Goal: Information Seeking & Learning: Learn about a topic

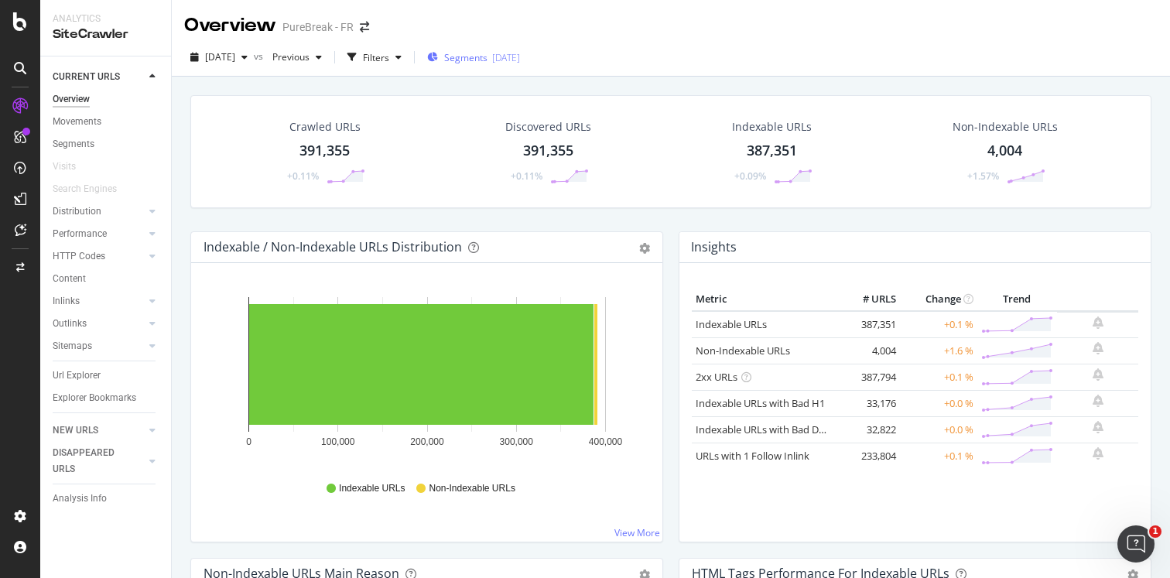
click at [487, 53] on span "Segments" at bounding box center [465, 57] width 43 height 13
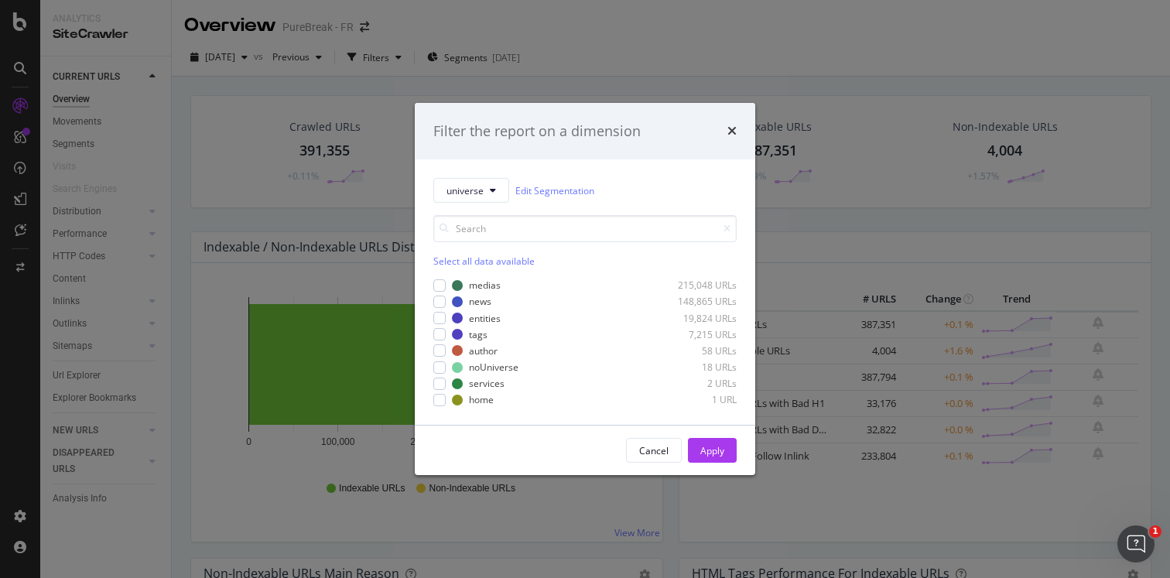
click at [614, 46] on div "Filter the report on a dimension universe Edit Segmentation Select all data ava…" at bounding box center [585, 289] width 1170 height 578
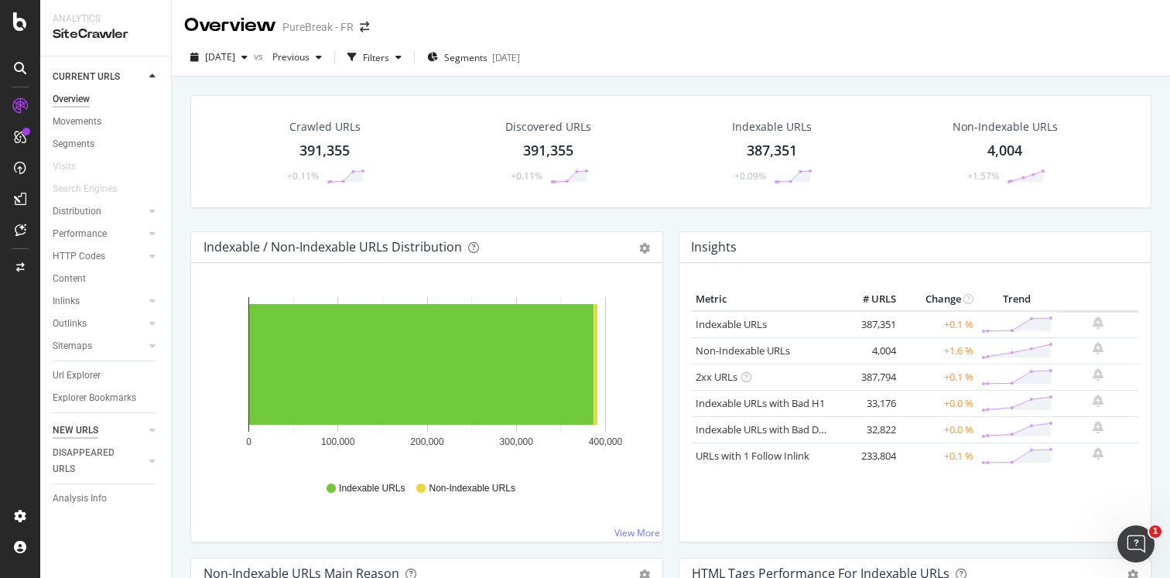
click at [70, 429] on div "NEW URLS" at bounding box center [76, 430] width 46 height 16
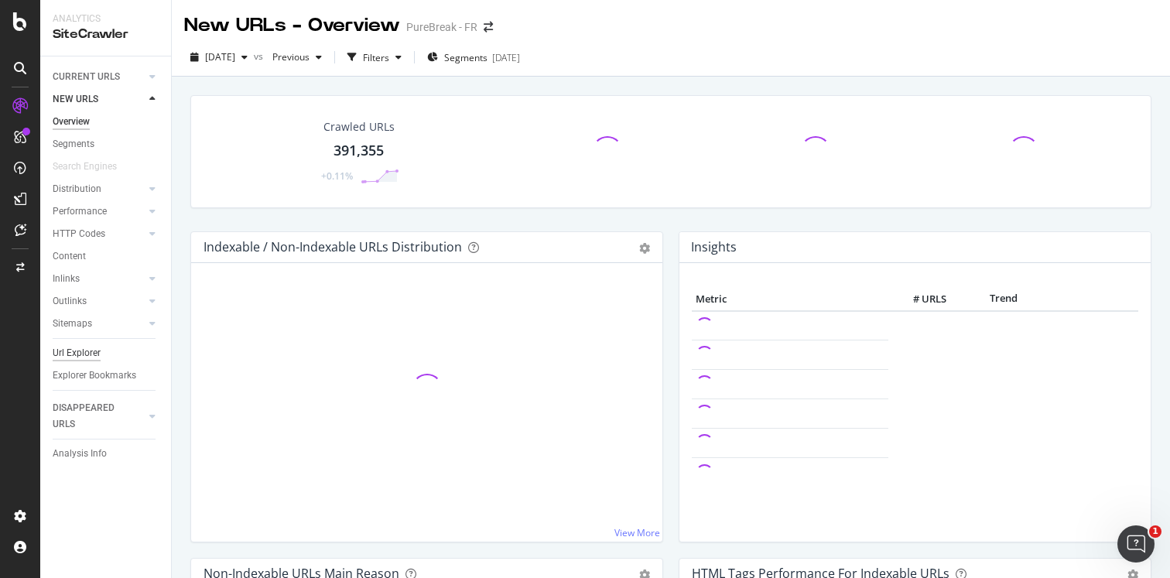
click at [85, 348] on div "Url Explorer" at bounding box center [77, 353] width 48 height 16
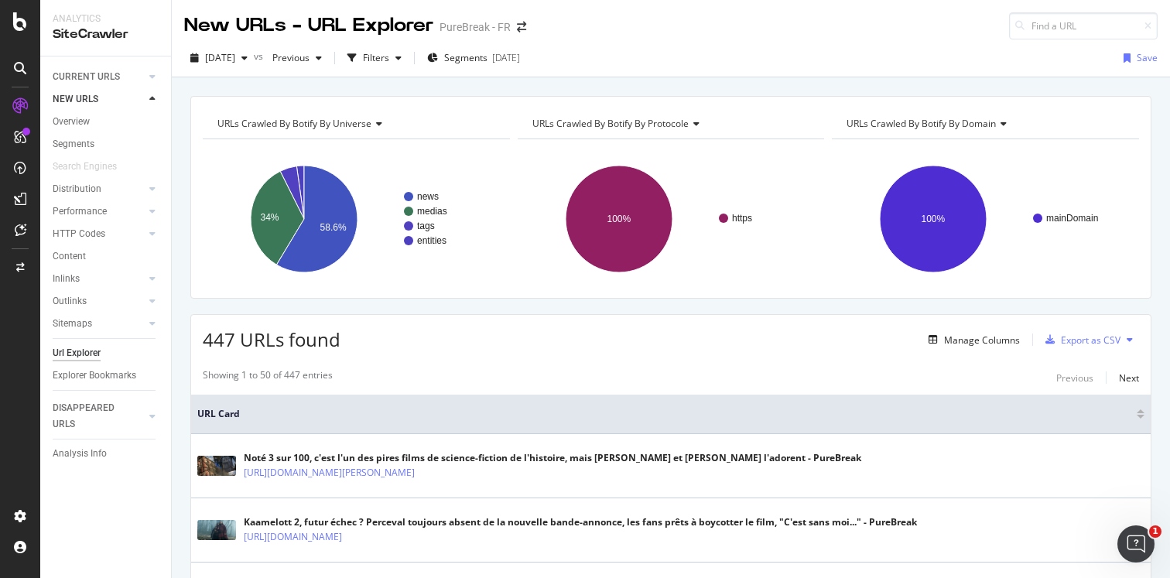
click at [645, 132] on div "URLs Crawled By Botify By protocole" at bounding box center [670, 123] width 282 height 25
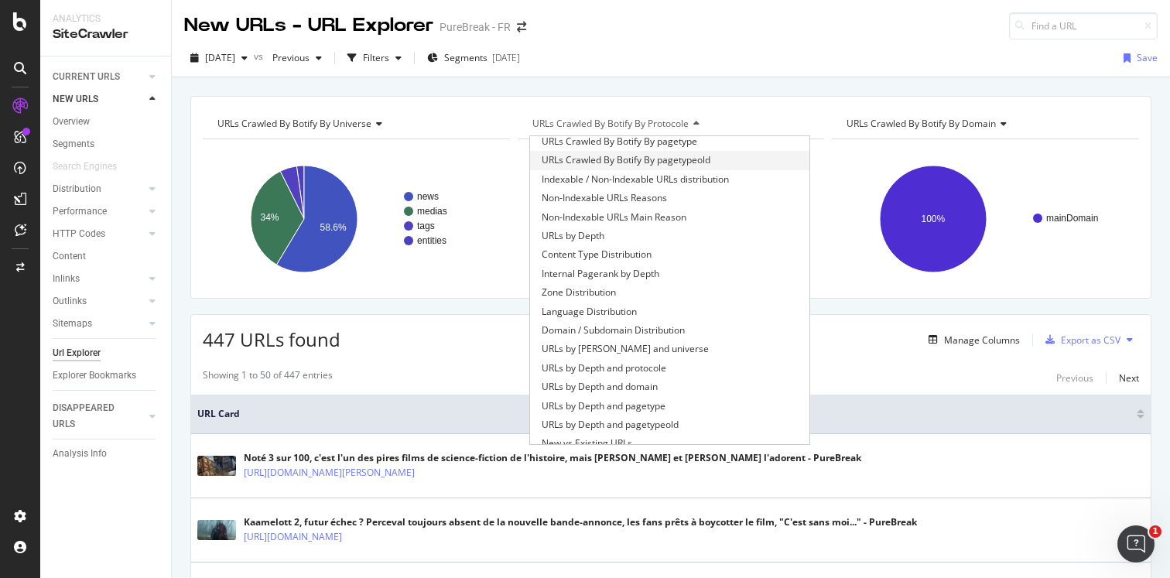
scroll to position [239, 0]
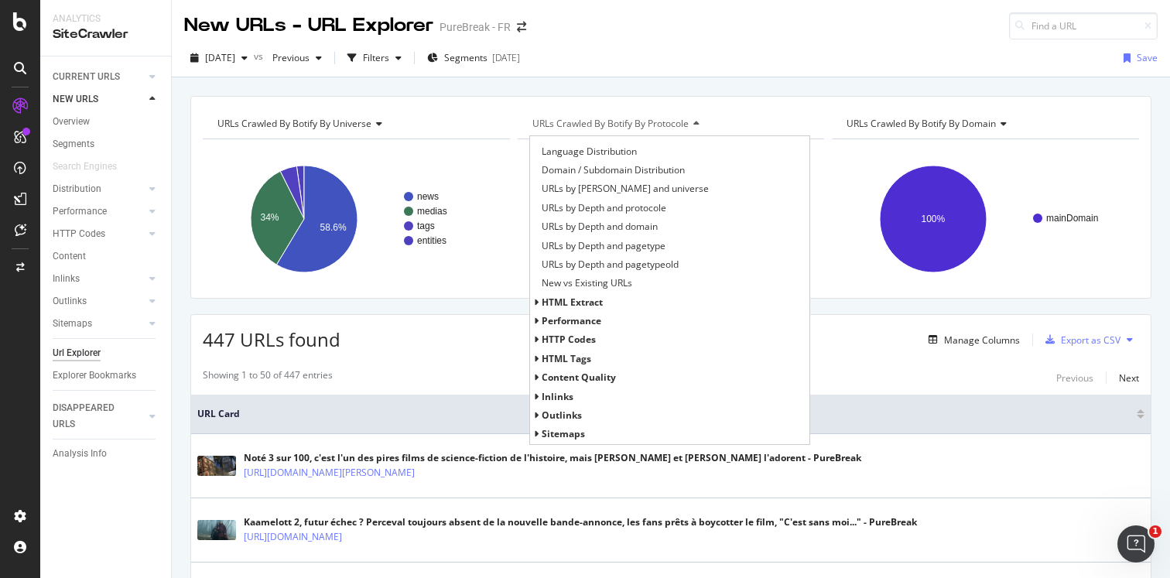
click at [573, 340] on span "HTTP Codes" at bounding box center [569, 339] width 54 height 13
click at [613, 360] on span "HTTP Status Codes Distribution" at bounding box center [609, 358] width 135 height 15
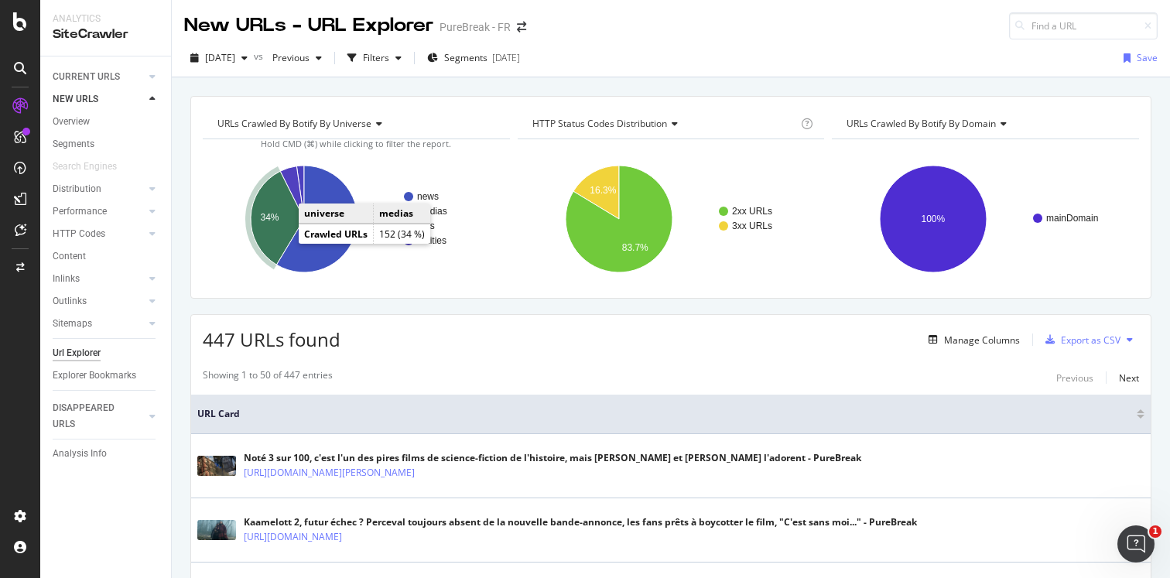
click at [277, 235] on icon "A chart." at bounding box center [277, 218] width 53 height 94
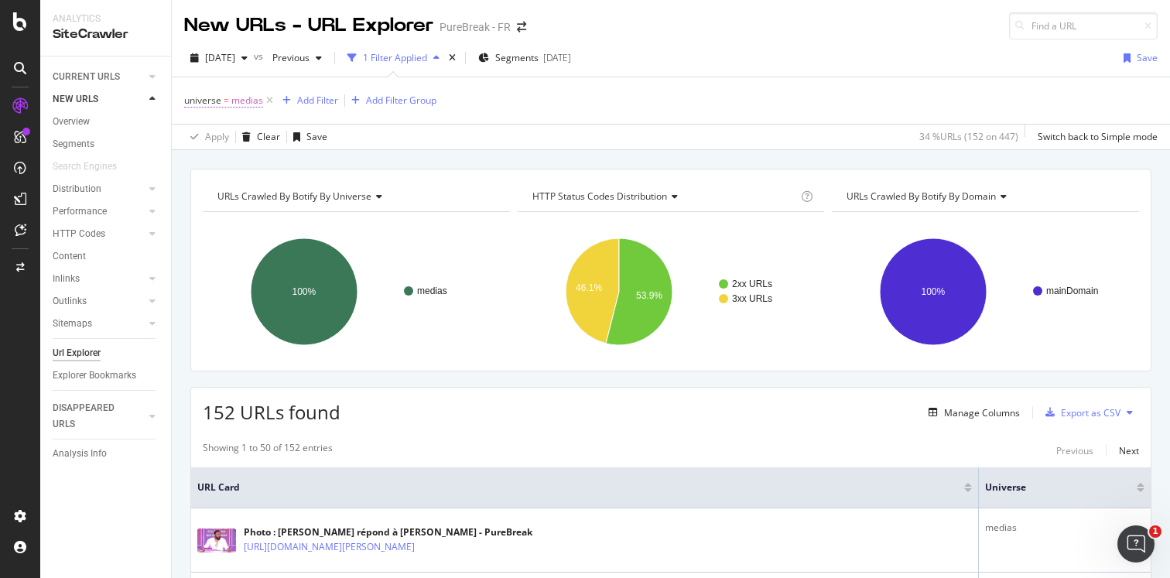
click at [222, 103] on span "universe = medias" at bounding box center [223, 101] width 79 height 14
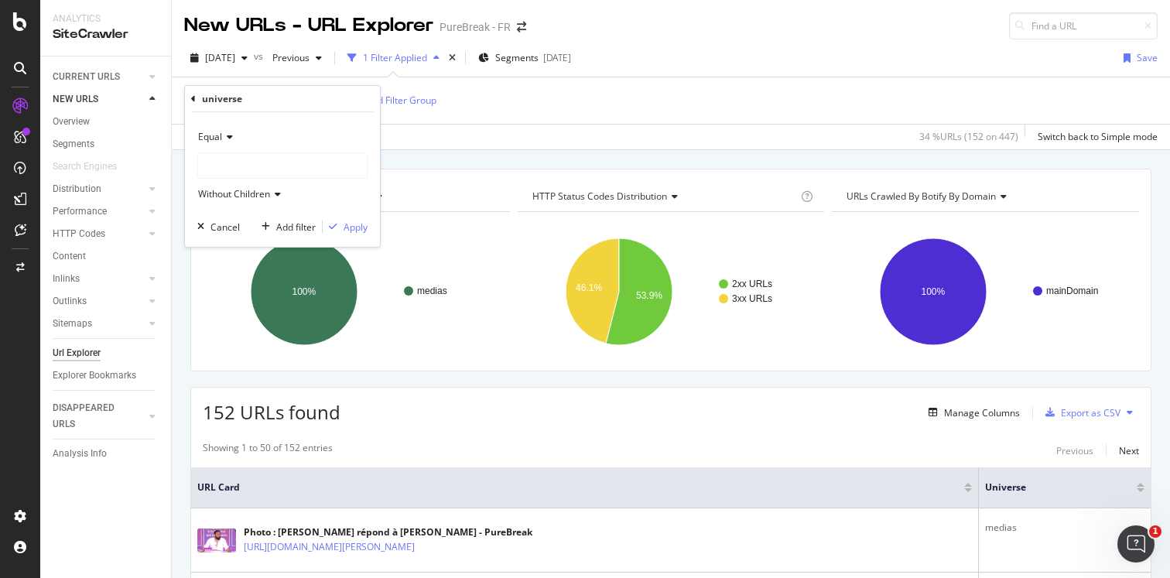
click at [227, 136] on icon at bounding box center [227, 136] width 11 height 9
click at [231, 191] on span "Not Equal" at bounding box center [226, 189] width 42 height 13
click at [357, 230] on div "Apply" at bounding box center [356, 227] width 24 height 13
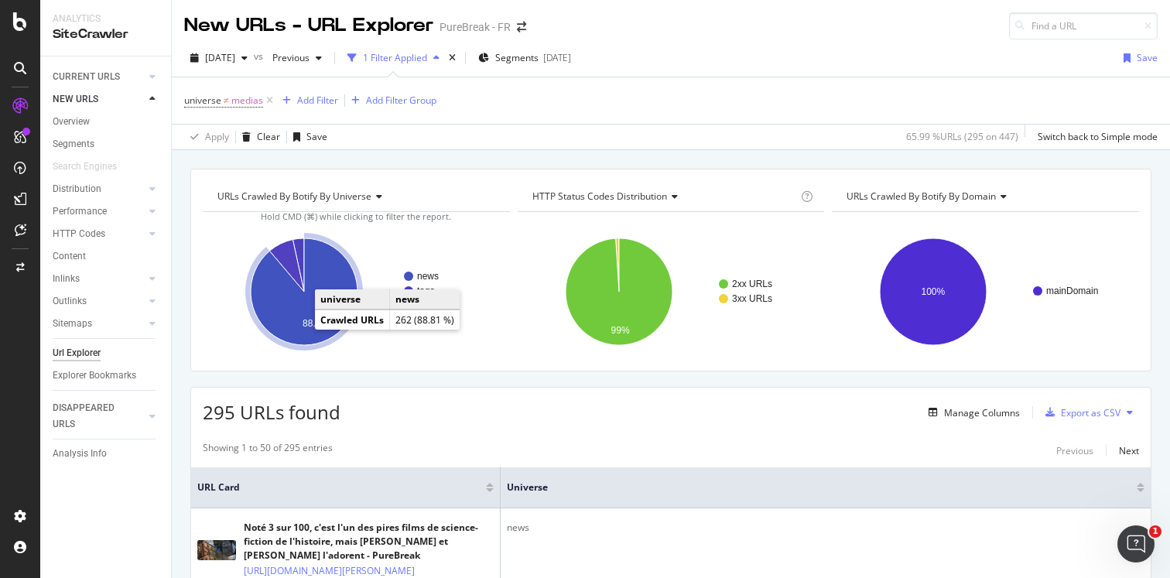
click at [280, 300] on icon "A chart." at bounding box center [304, 291] width 107 height 107
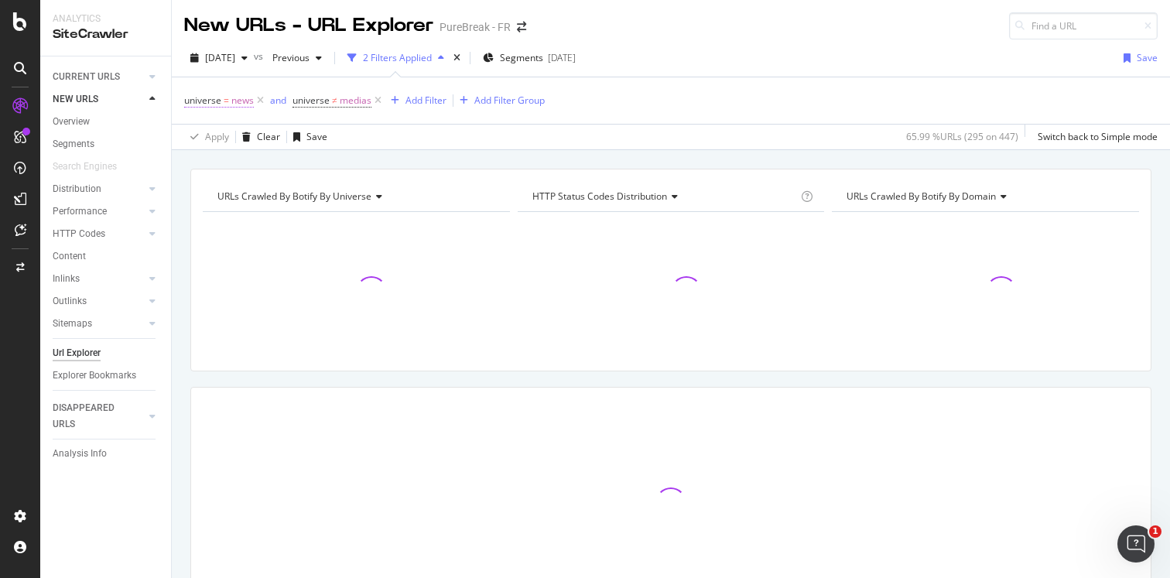
click at [229, 100] on span "universe = news" at bounding box center [219, 101] width 70 height 14
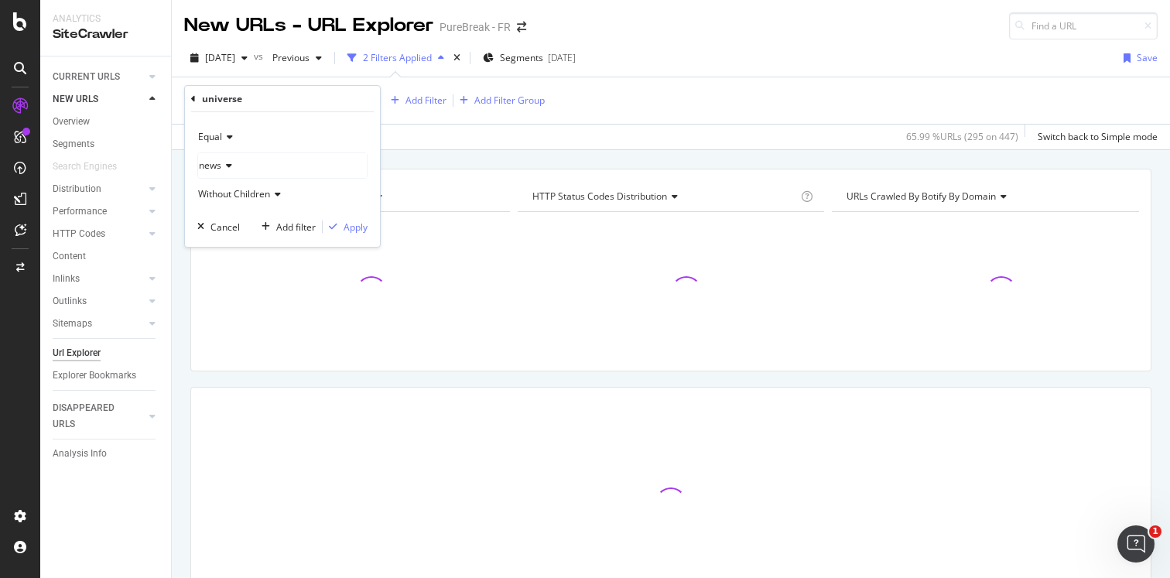
click at [217, 138] on span "Equal" at bounding box center [210, 136] width 24 height 13
click at [224, 189] on span "Not Equal" at bounding box center [226, 189] width 42 height 13
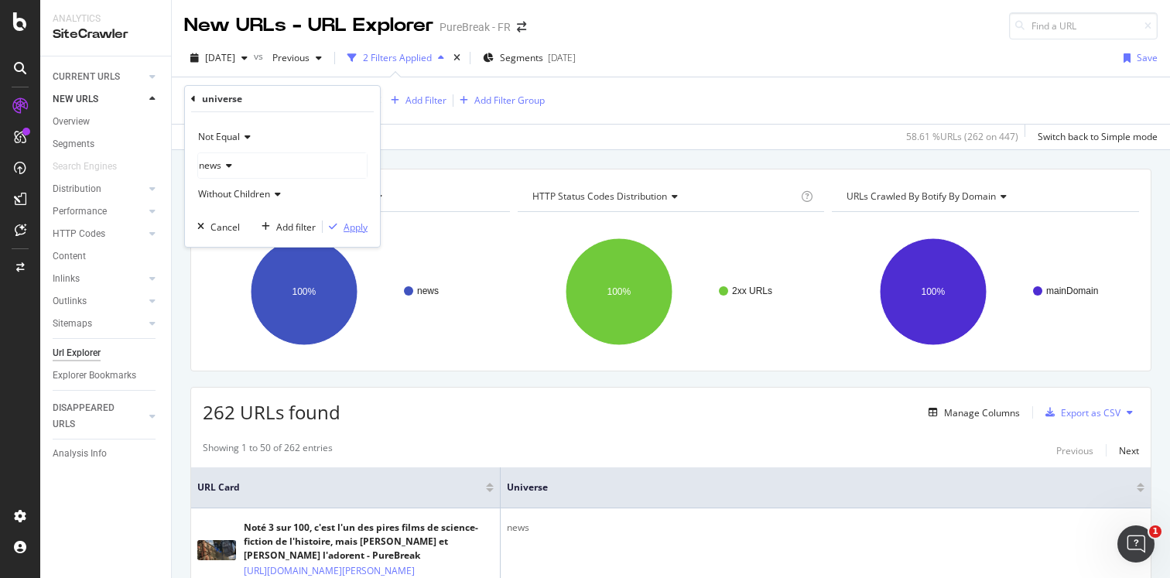
click at [344, 224] on div "Apply" at bounding box center [356, 227] width 24 height 13
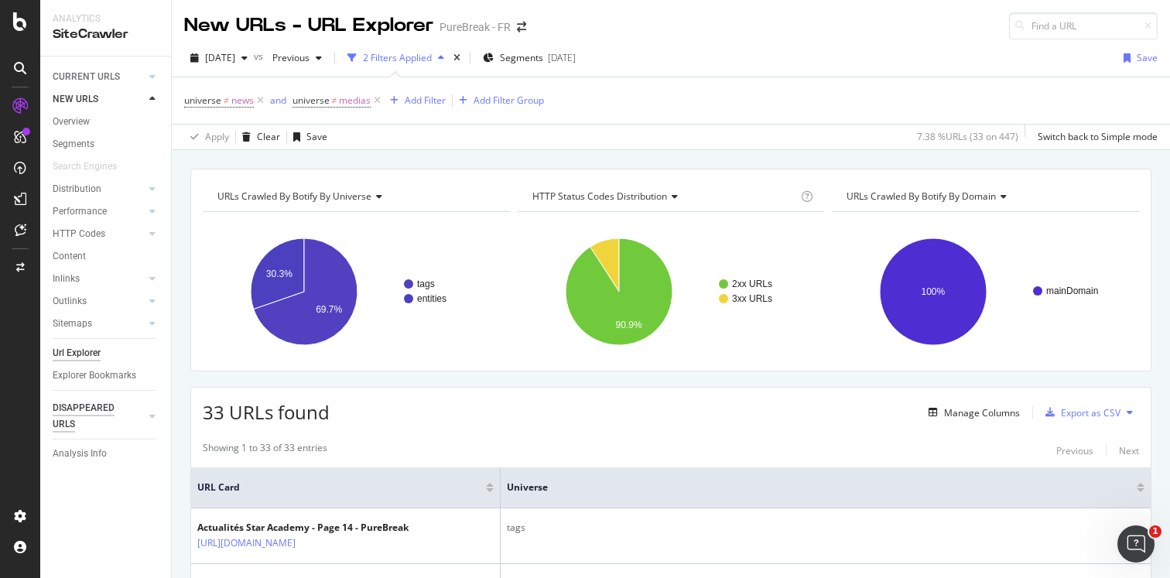
click at [80, 412] on div "DISAPPEARED URLS" at bounding box center [92, 416] width 78 height 32
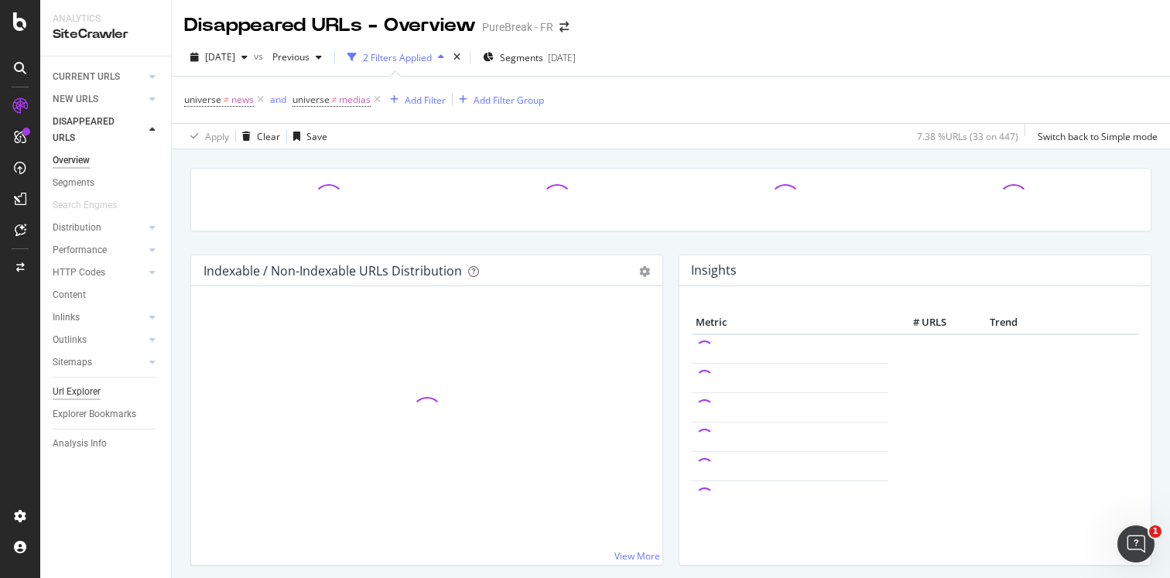
click at [84, 384] on div "Url Explorer" at bounding box center [77, 392] width 48 height 16
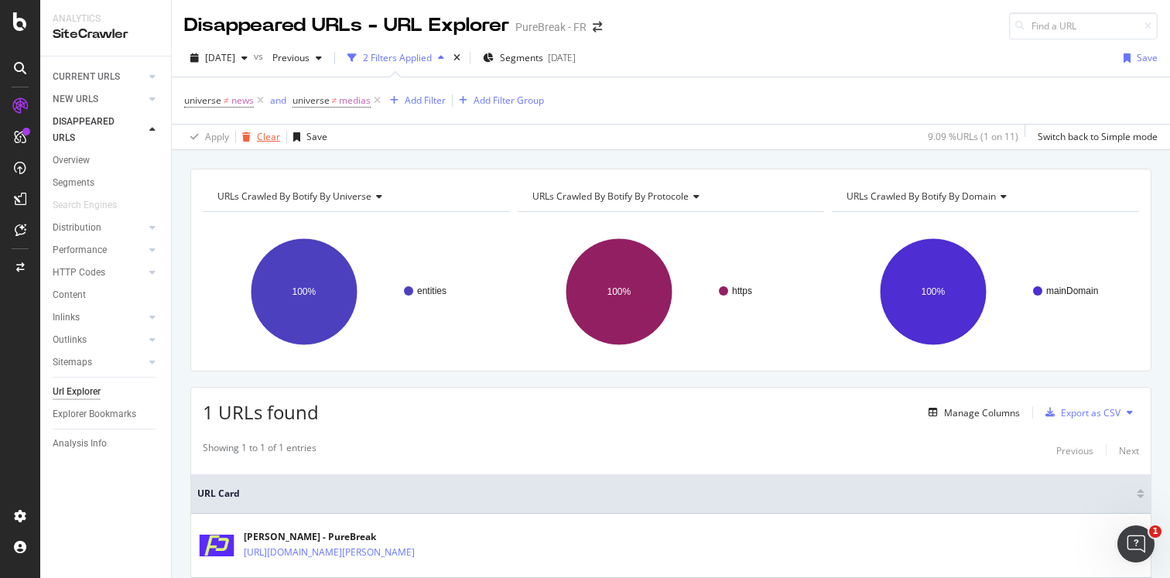
click at [262, 144] on div "Clear" at bounding box center [258, 136] width 44 height 23
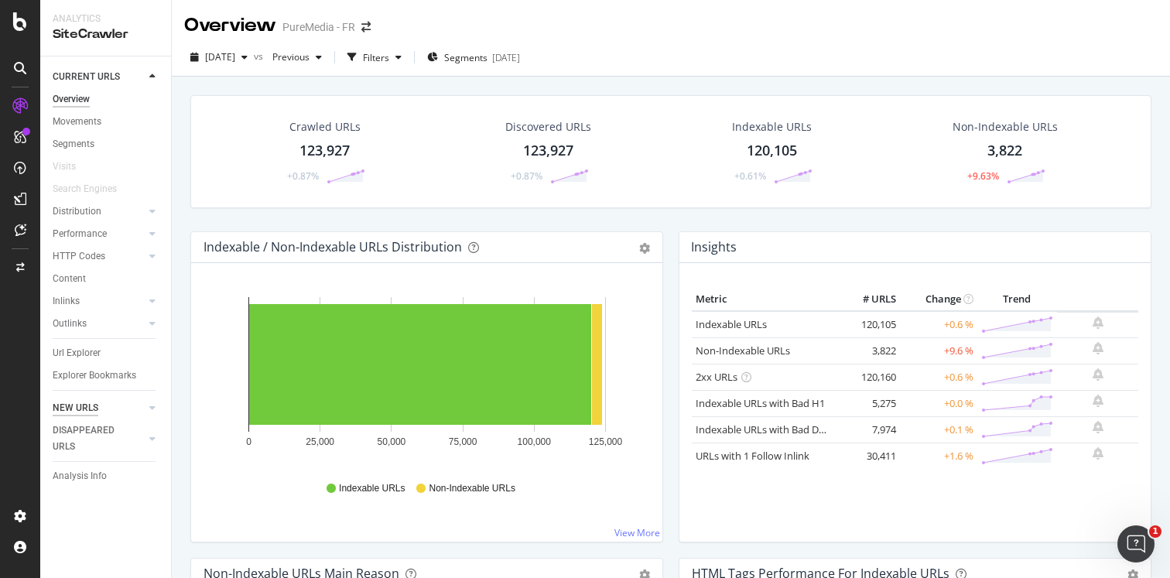
click at [87, 406] on div "NEW URLS" at bounding box center [76, 408] width 46 height 16
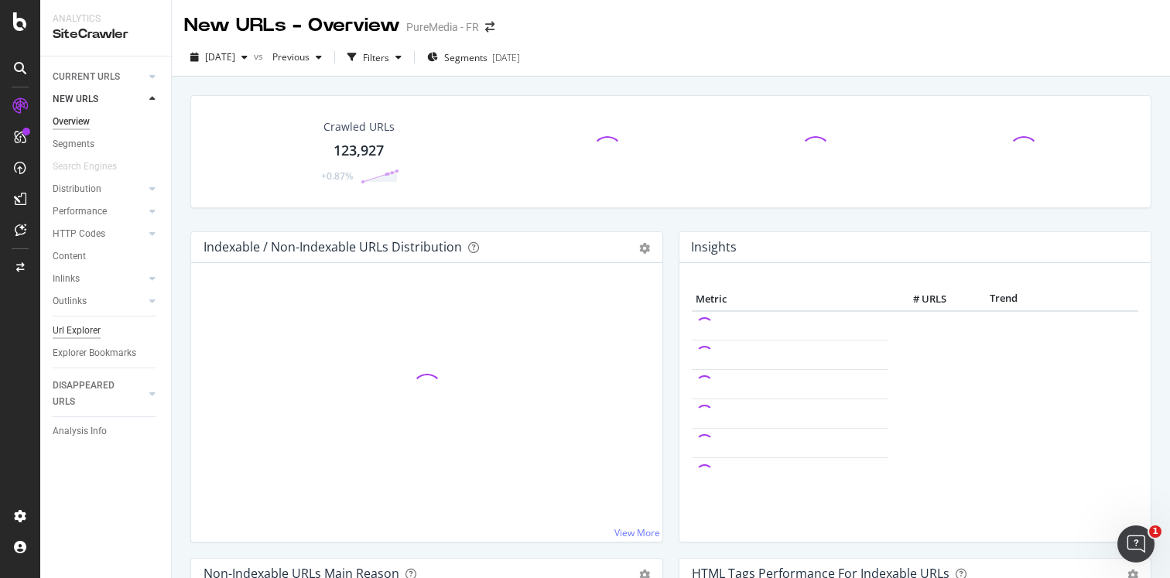
click at [86, 329] on div "Url Explorer" at bounding box center [77, 331] width 48 height 16
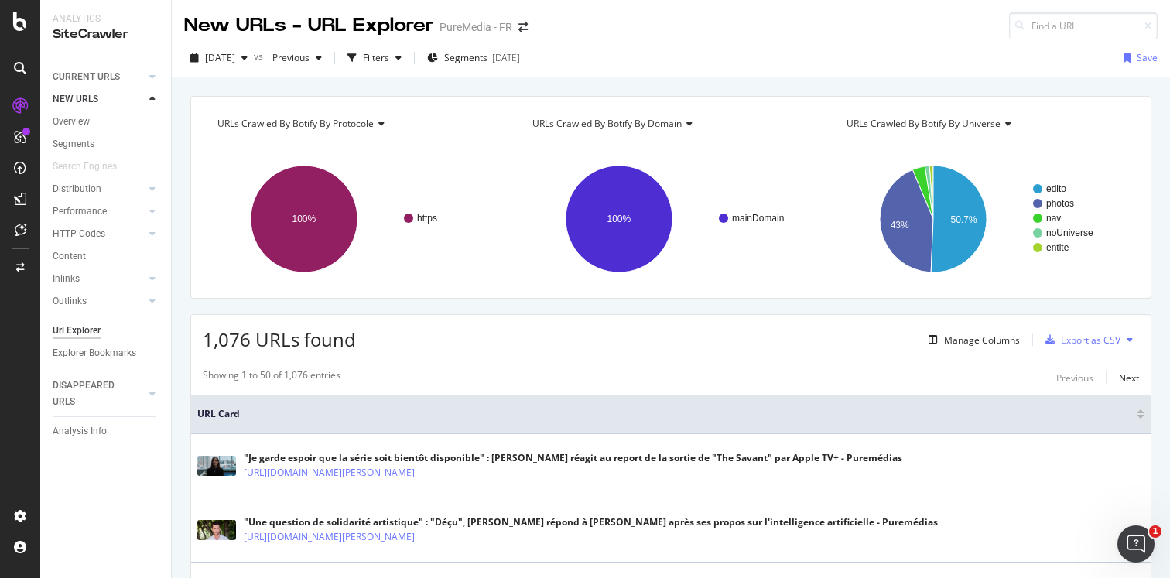
click at [577, 123] on span "URLs Crawled By Botify By domain" at bounding box center [606, 123] width 149 height 13
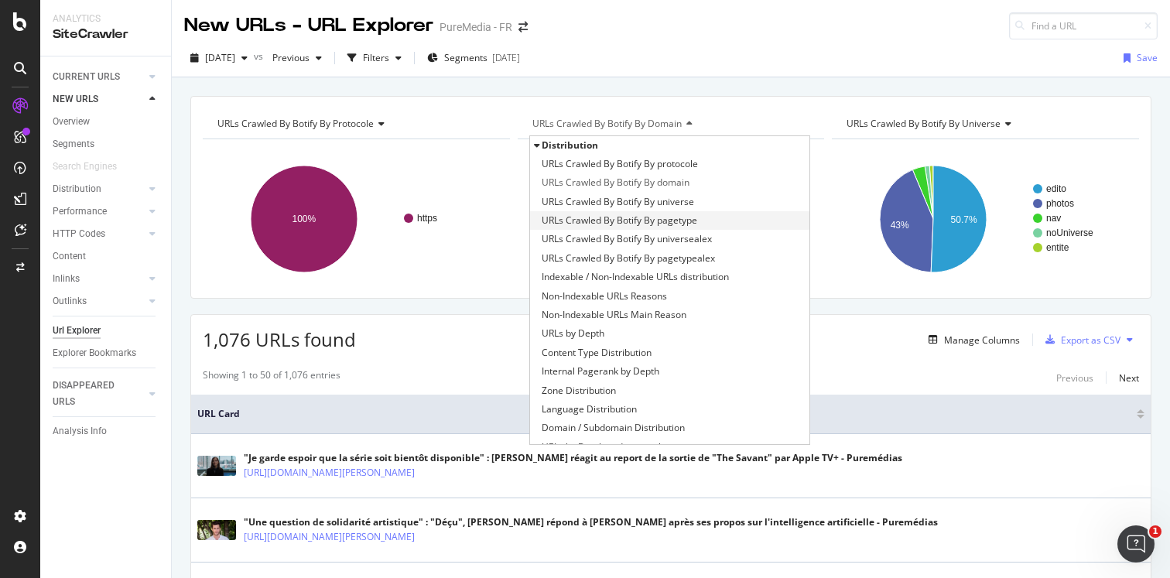
scroll to position [258, 0]
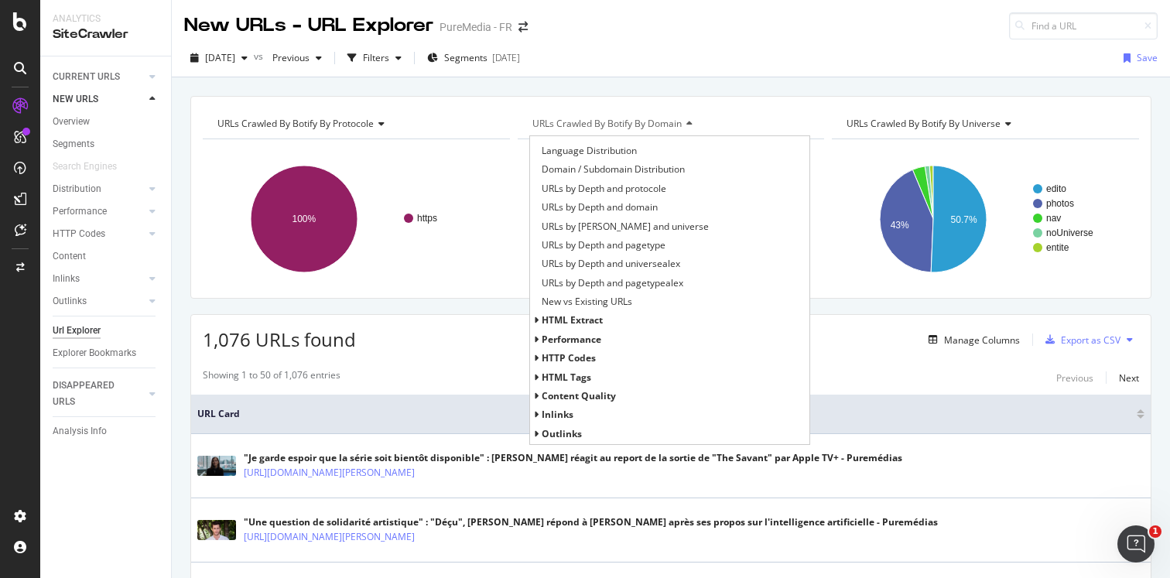
click at [552, 361] on span "HTTP Codes" at bounding box center [569, 357] width 54 height 13
click at [569, 381] on span "HTTP Status Codes Distribution" at bounding box center [609, 377] width 135 height 15
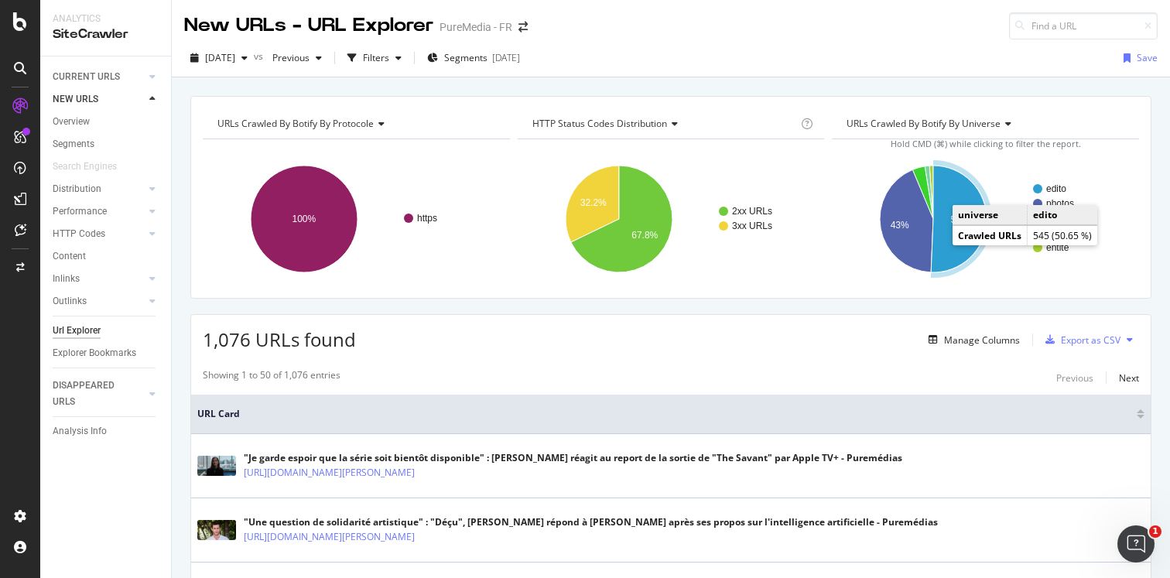
click at [943, 242] on icon "A chart." at bounding box center [959, 219] width 56 height 107
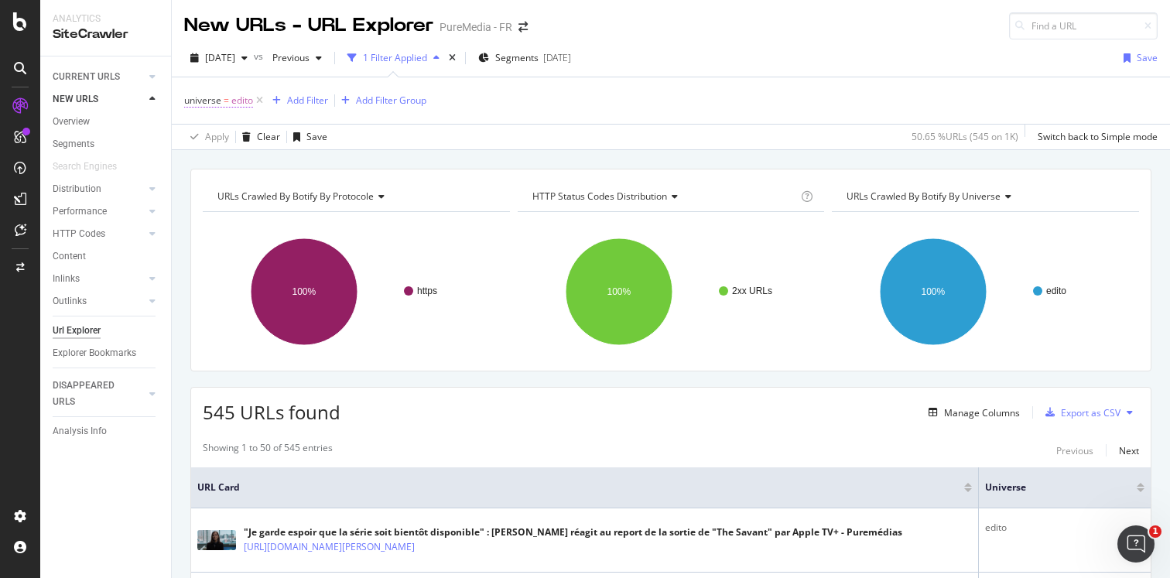
click at [224, 105] on span "=" at bounding box center [226, 100] width 5 height 13
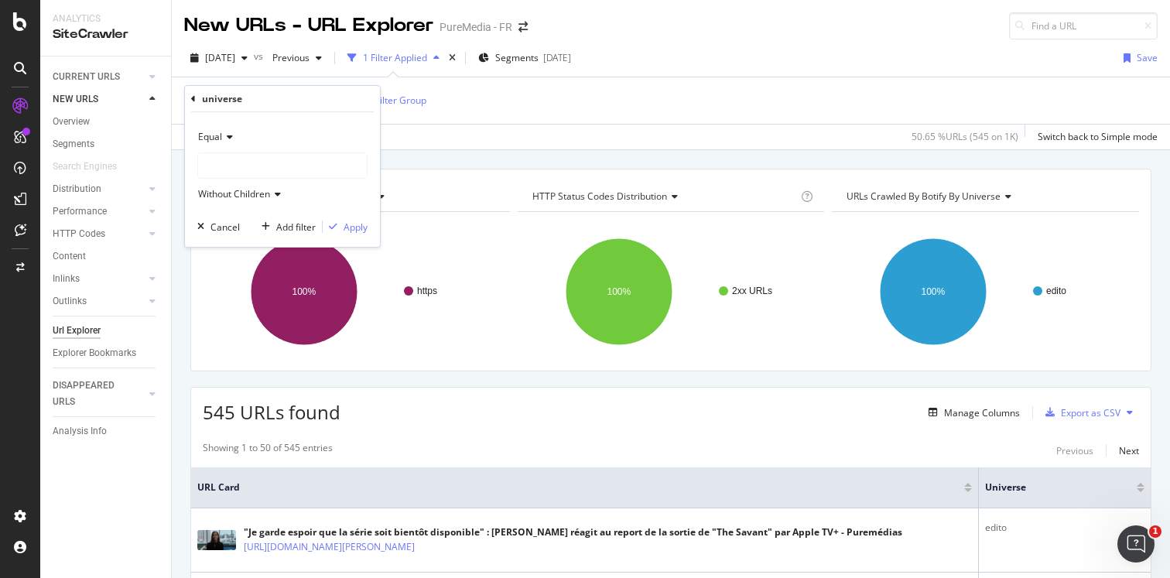
click at [217, 138] on span "Equal" at bounding box center [210, 136] width 24 height 13
click at [227, 187] on span "Not Equal" at bounding box center [226, 189] width 42 height 13
click at [346, 230] on div "Apply" at bounding box center [356, 227] width 24 height 13
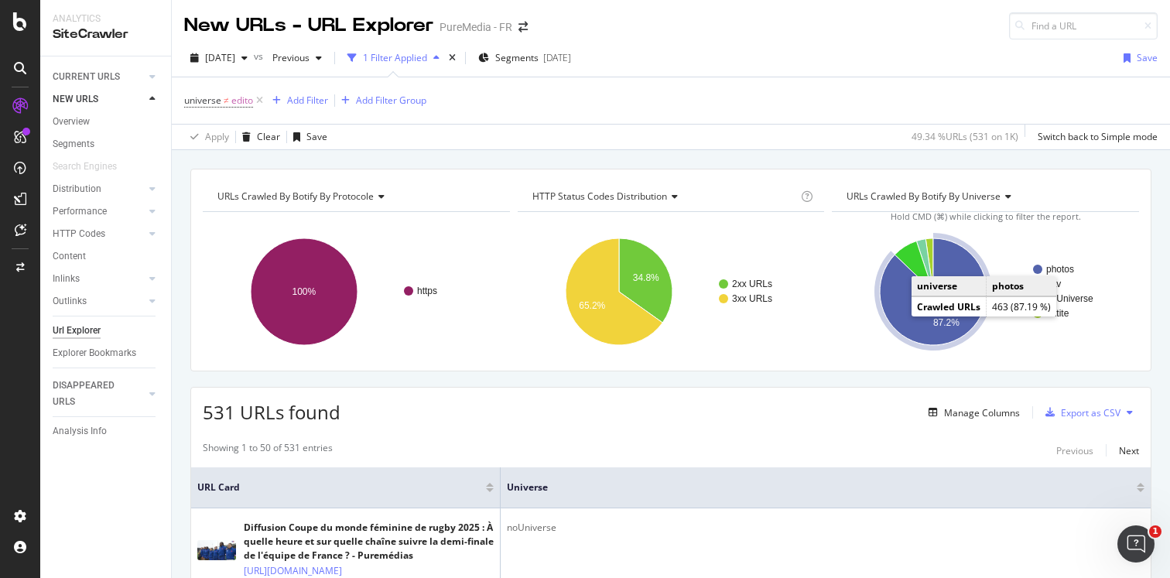
click at [900, 314] on icon "A chart." at bounding box center [933, 291] width 107 height 107
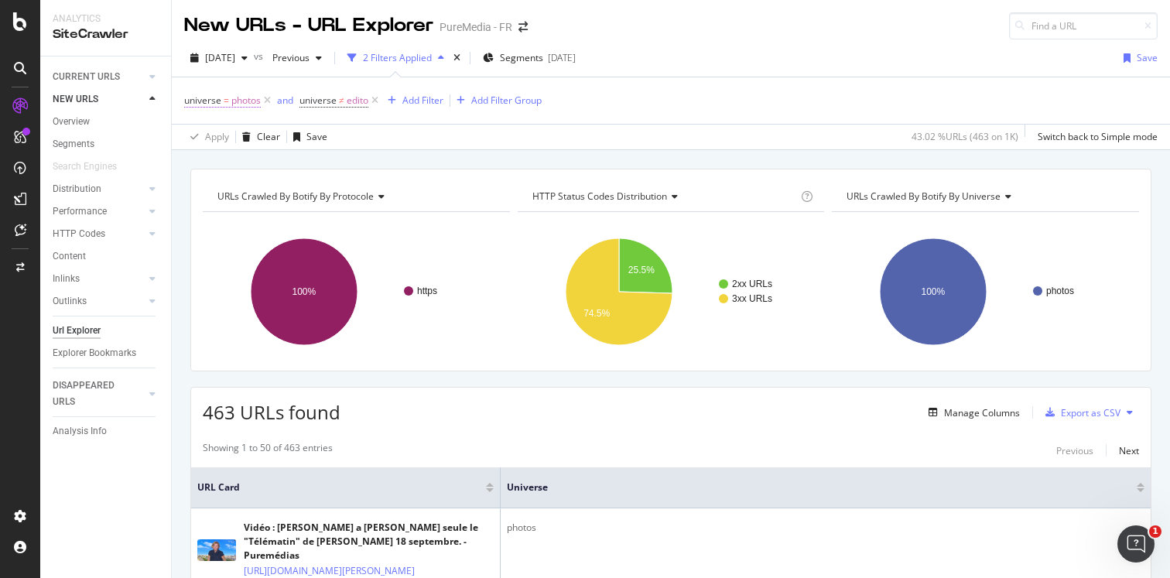
click at [233, 105] on span "photos" at bounding box center [245, 101] width 29 height 22
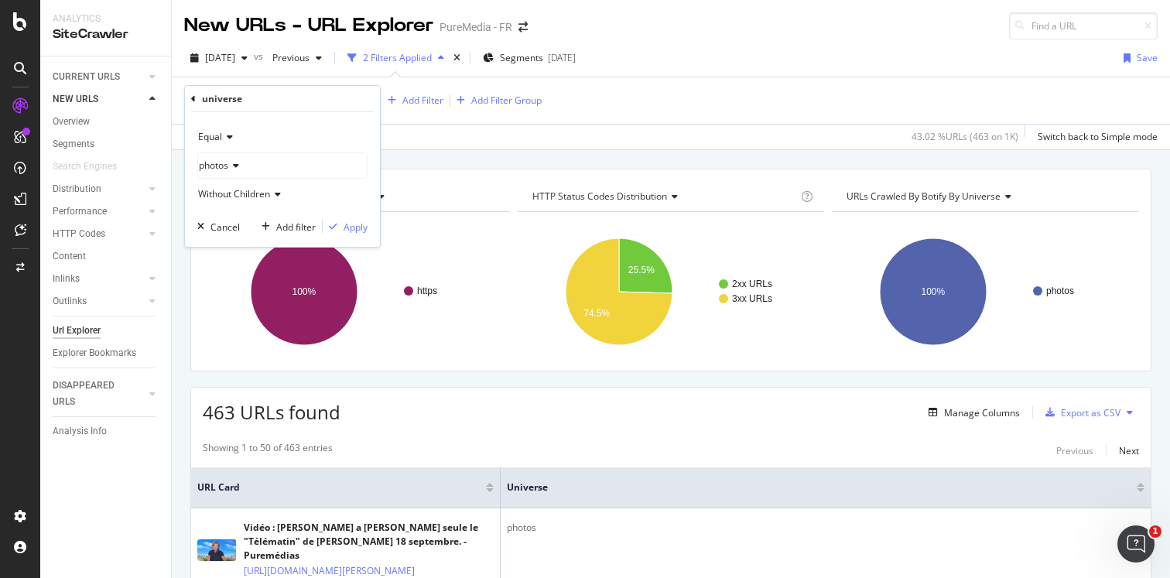
click at [227, 134] on icon at bounding box center [227, 136] width 11 height 9
click at [227, 183] on span "Not Equal" at bounding box center [226, 189] width 42 height 13
click at [346, 225] on div "Apply" at bounding box center [356, 227] width 24 height 13
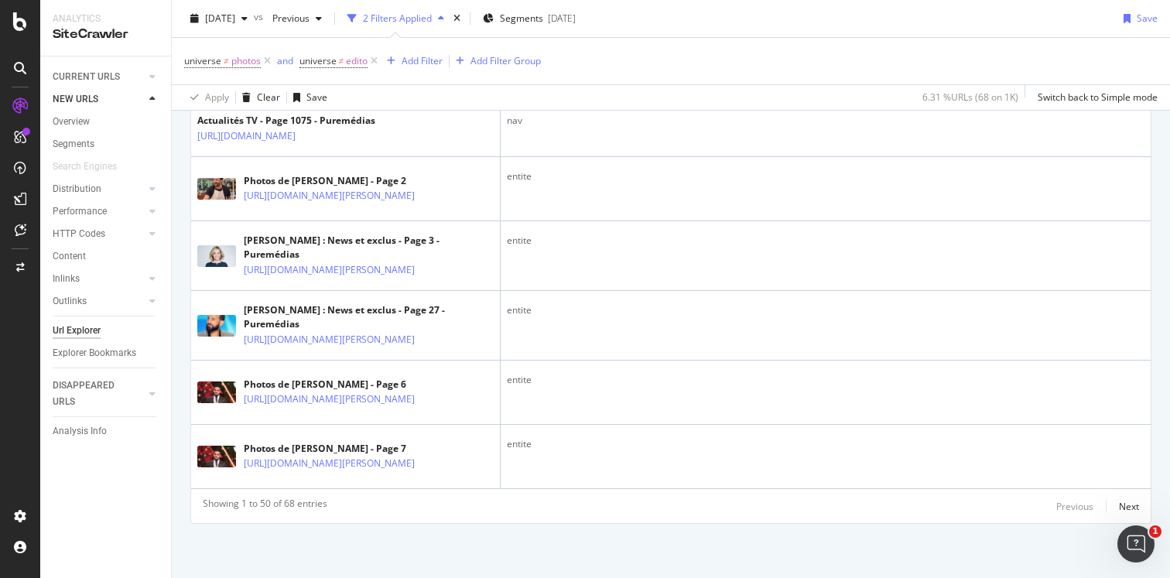
scroll to position [3912, 0]
click at [1129, 513] on div "Next" at bounding box center [1129, 506] width 20 height 13
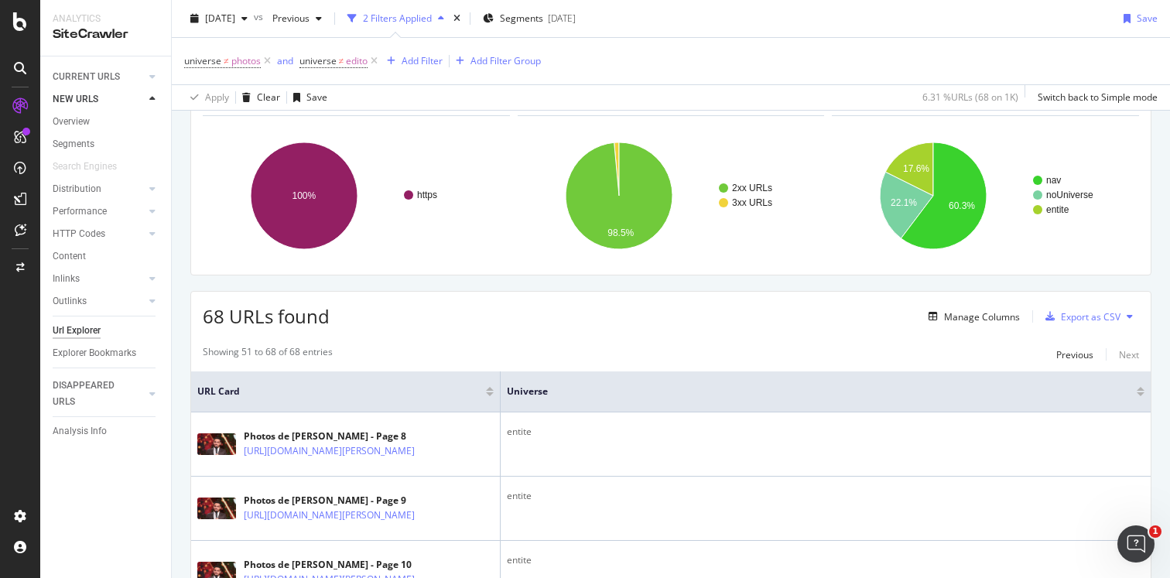
scroll to position [0, 0]
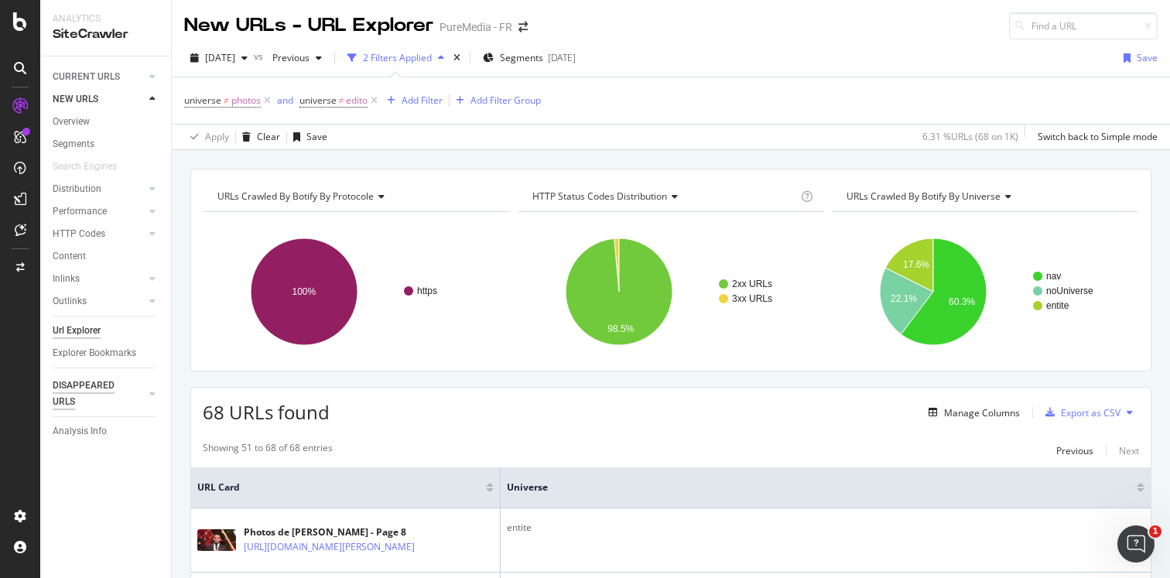
click at [74, 390] on div "DISAPPEARED URLS" at bounding box center [92, 394] width 78 height 32
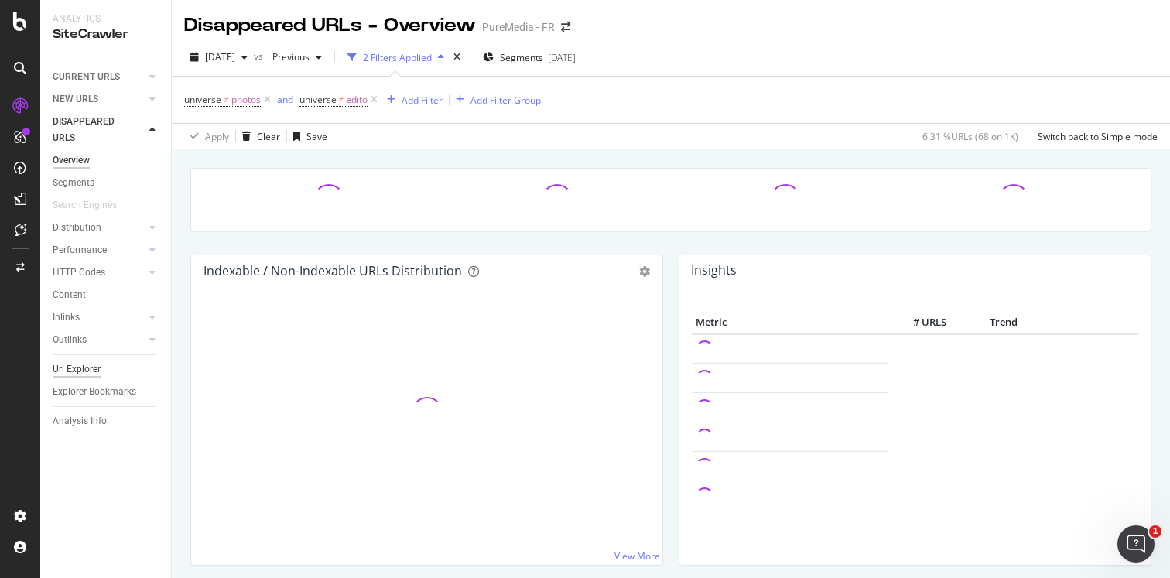
click at [89, 369] on div "Url Explorer" at bounding box center [77, 369] width 48 height 16
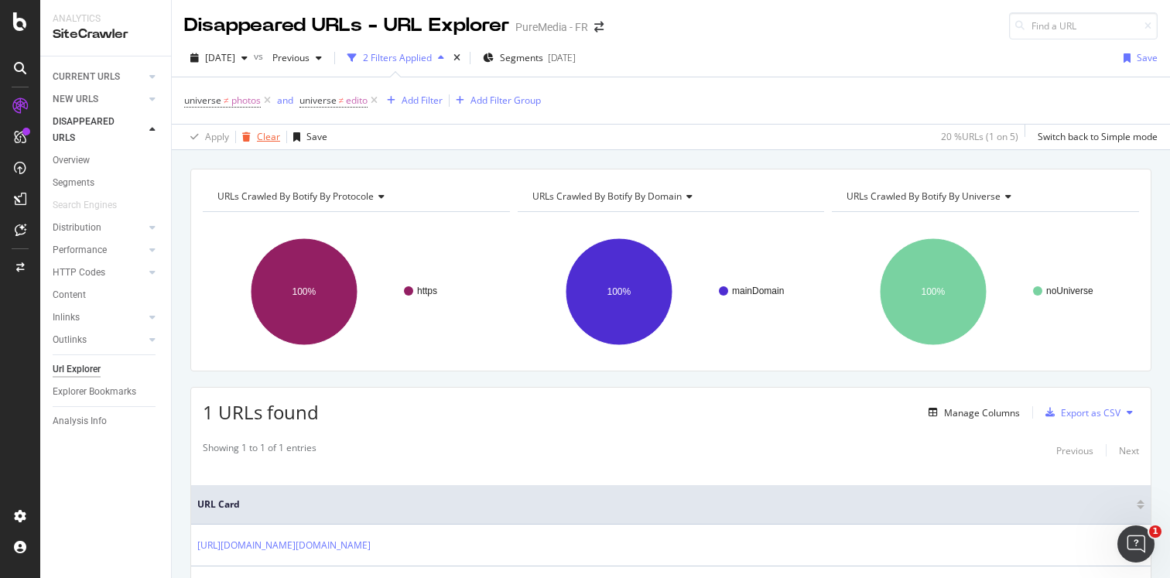
click at [254, 142] on div "button" at bounding box center [246, 136] width 21 height 9
